Goal: Task Accomplishment & Management: Manage account settings

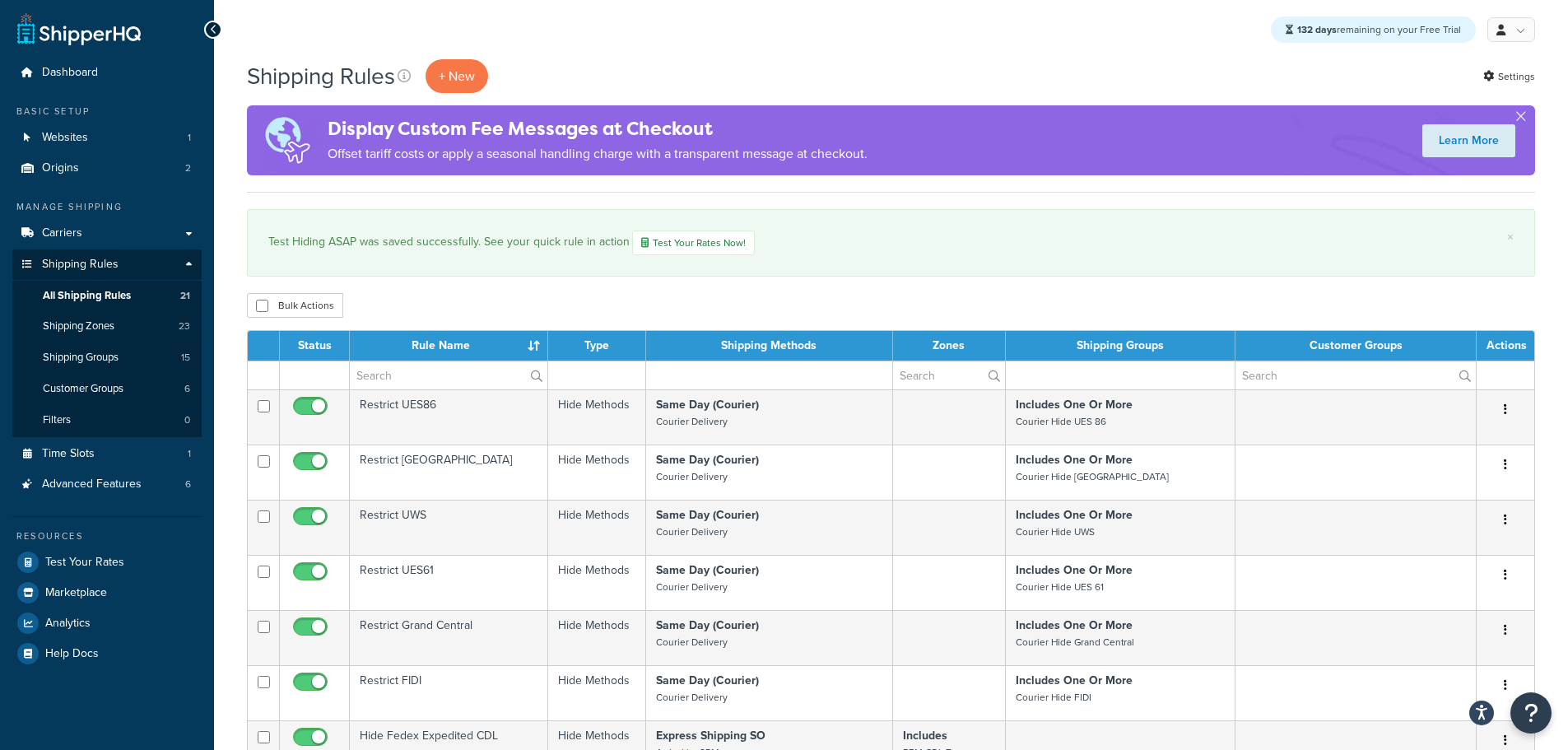
select select "25"
click at [101, 239] on link "Carriers" at bounding box center [107, 234] width 189 height 30
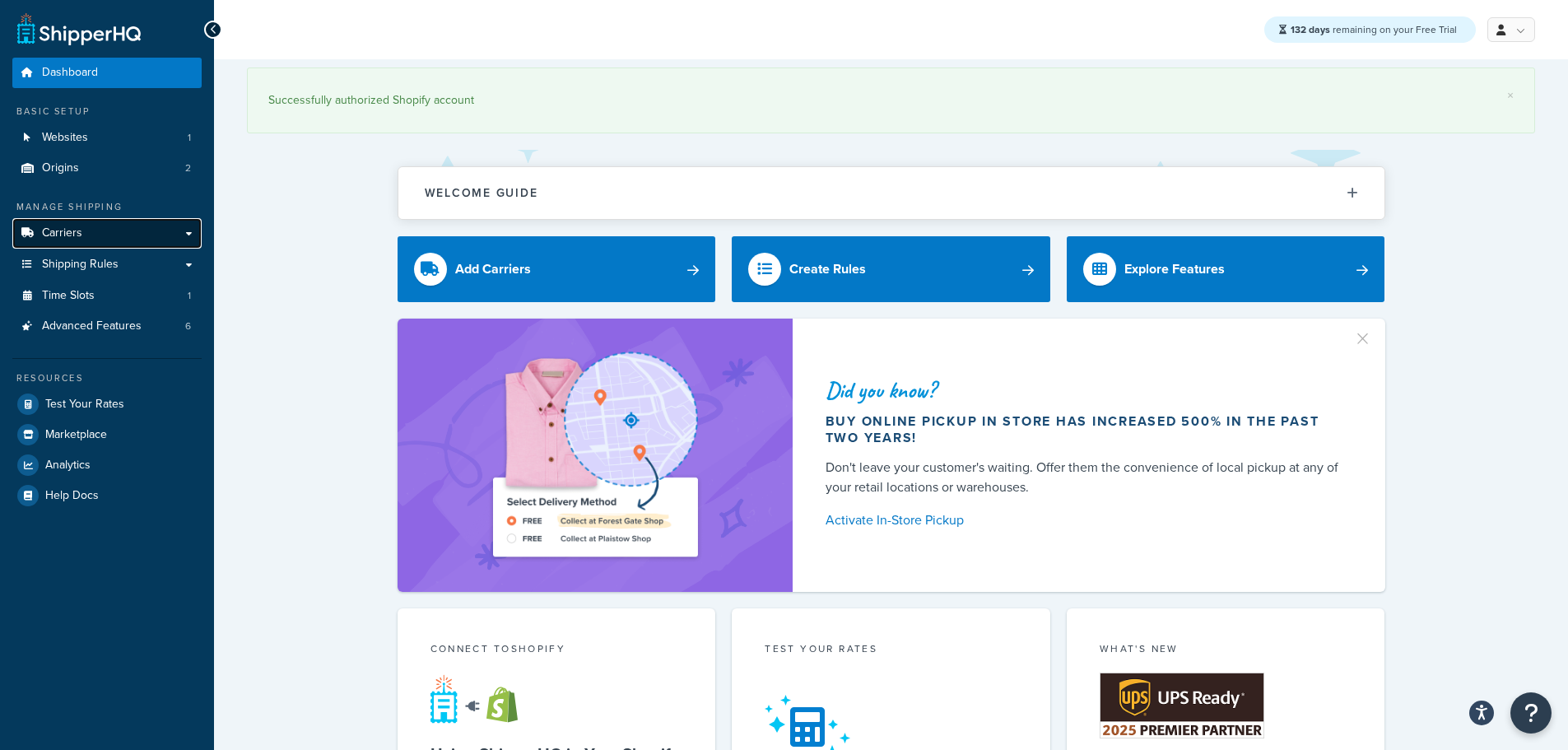
click at [89, 232] on link "Carriers" at bounding box center [107, 234] width 189 height 30
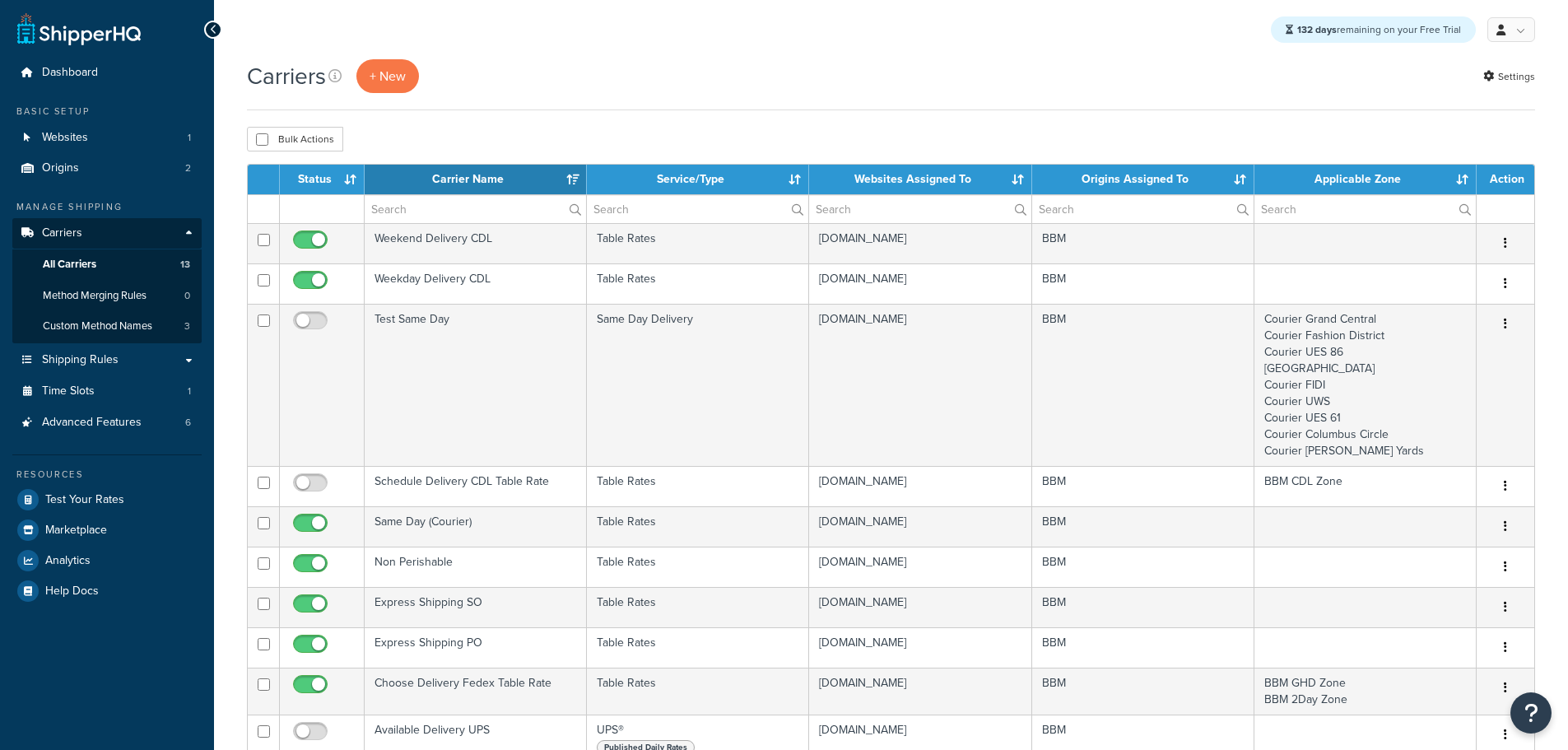
select select "15"
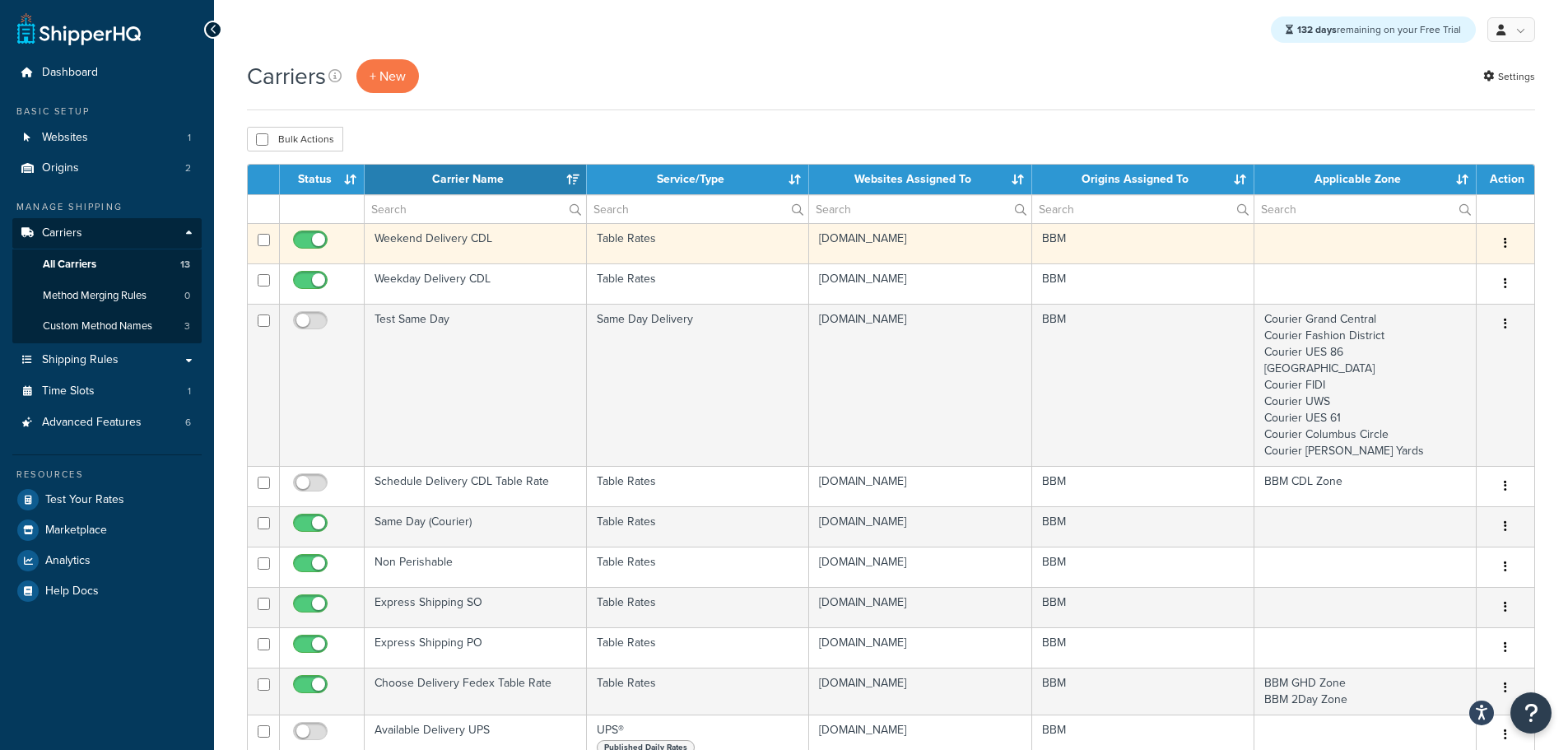
click at [448, 243] on td "Weekend Delivery CDL" at bounding box center [476, 243] width 222 height 40
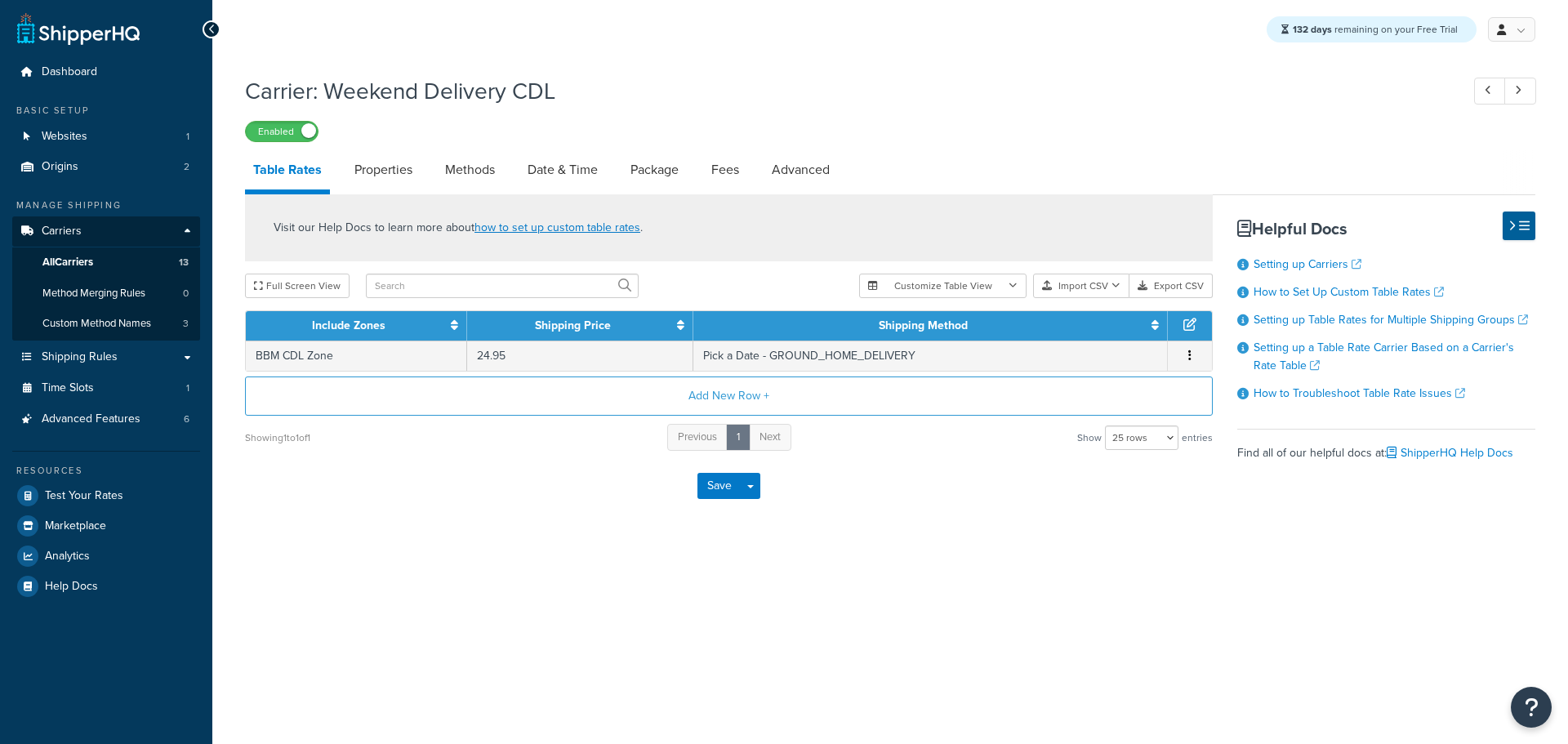
select select "25"
click at [459, 172] on link "Methods" at bounding box center [470, 169] width 66 height 39
select select "25"
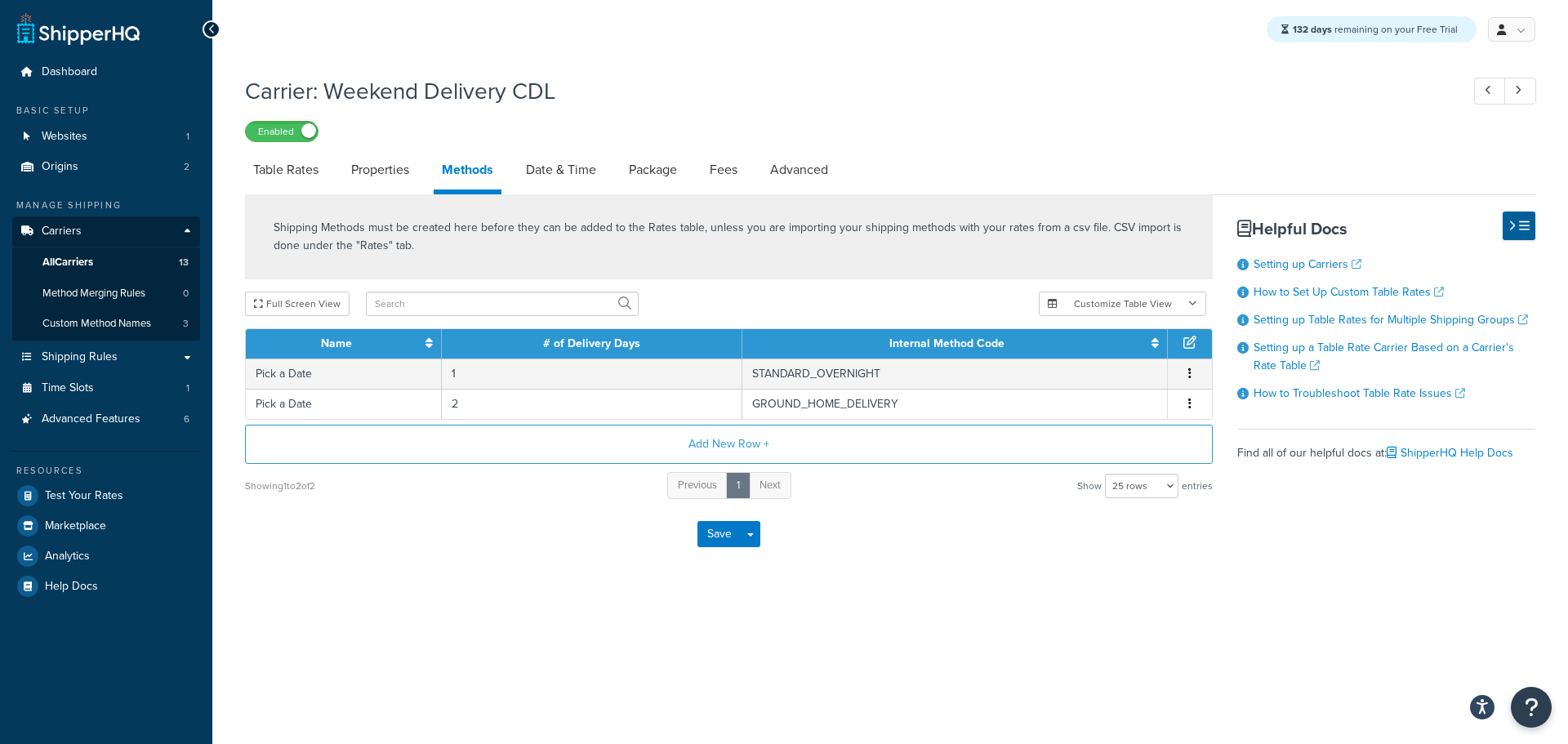
click at [557, 632] on div "132 days remaining on your Free Trial My Profile Billing Global Settings Contac…" at bounding box center [891, 372] width 1356 height 744
